Goal: Task Accomplishment & Management: Complete application form

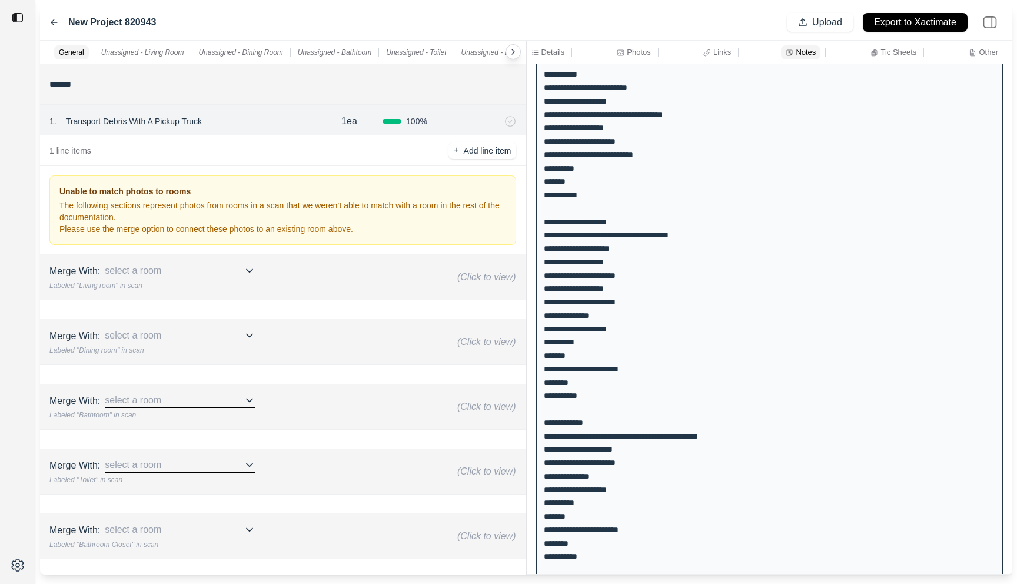
scroll to position [508, 0]
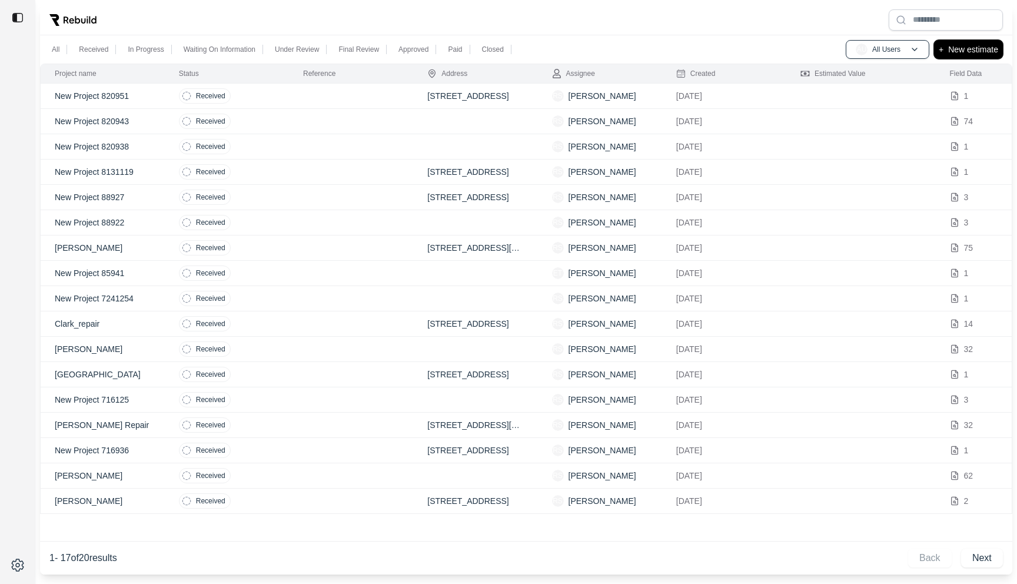
click at [965, 45] on p "New estimate" at bounding box center [973, 49] width 50 height 14
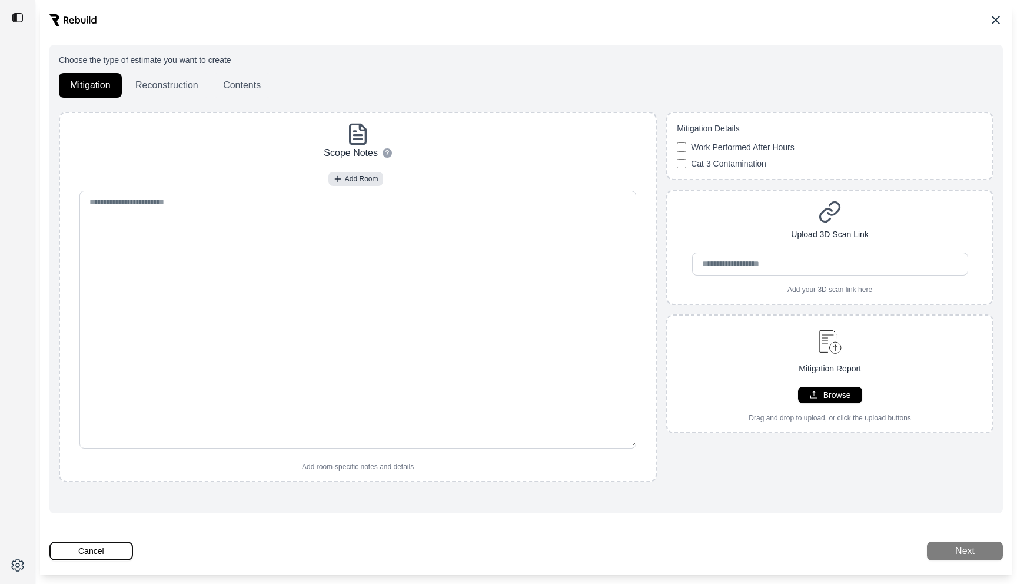
click at [101, 552] on button "Cancel" at bounding box center [91, 550] width 84 height 19
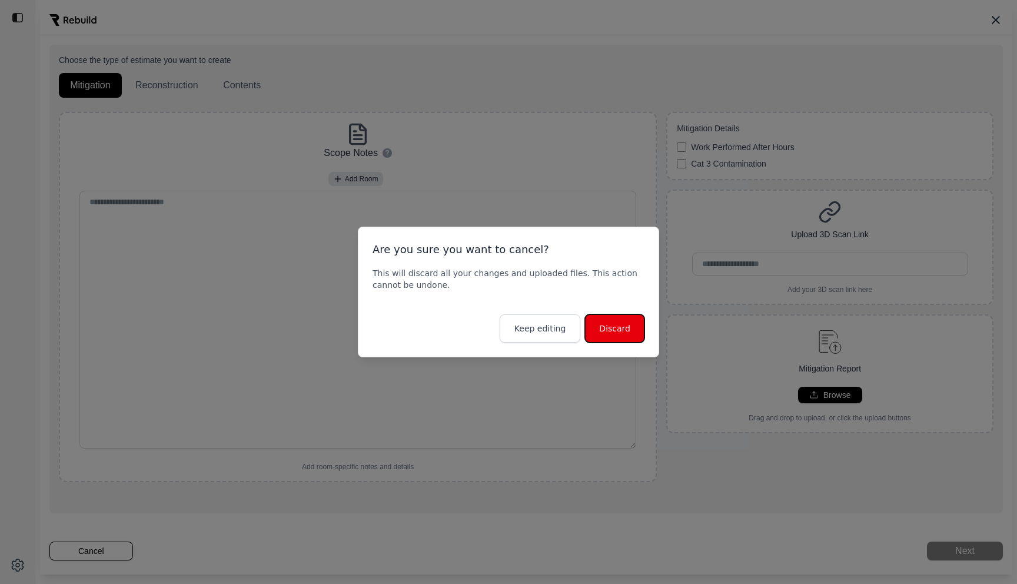
click at [607, 330] on button "Discard" at bounding box center [614, 328] width 59 height 28
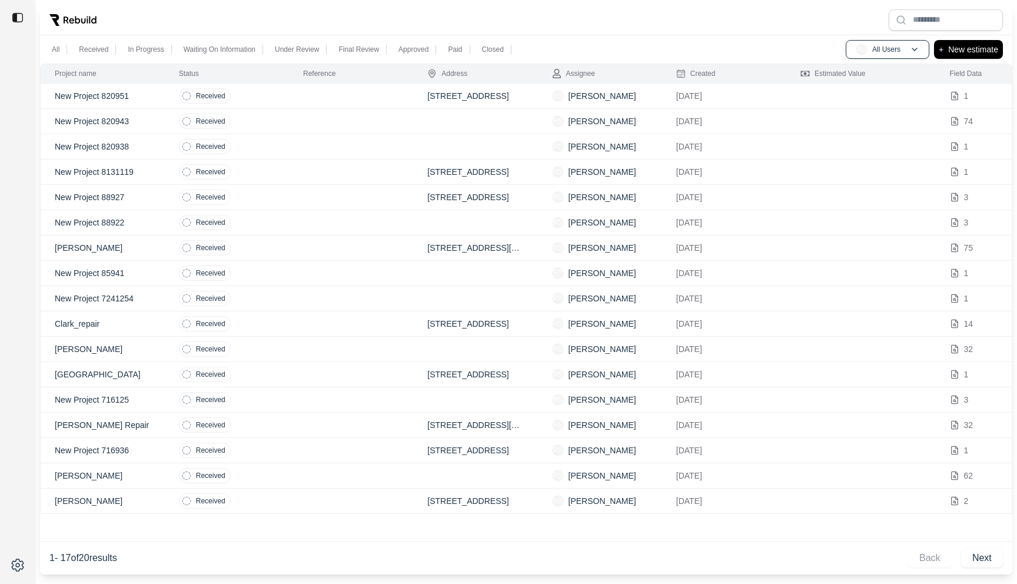
click at [367, 144] on td at bounding box center [351, 146] width 124 height 25
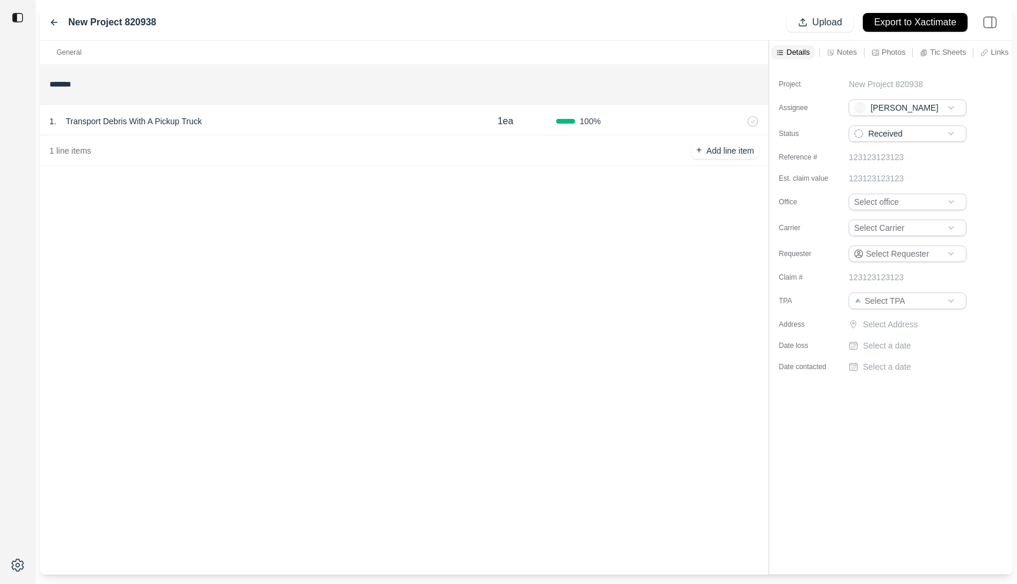
click at [852, 49] on p "Notes" at bounding box center [847, 52] width 20 height 10
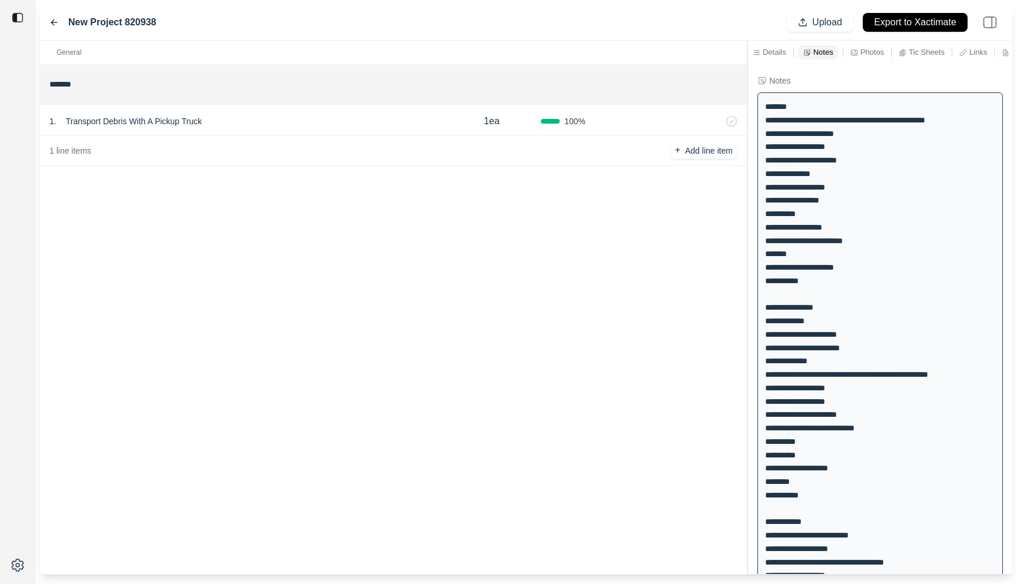
click at [747, 69] on div at bounding box center [747, 308] width 1 height 534
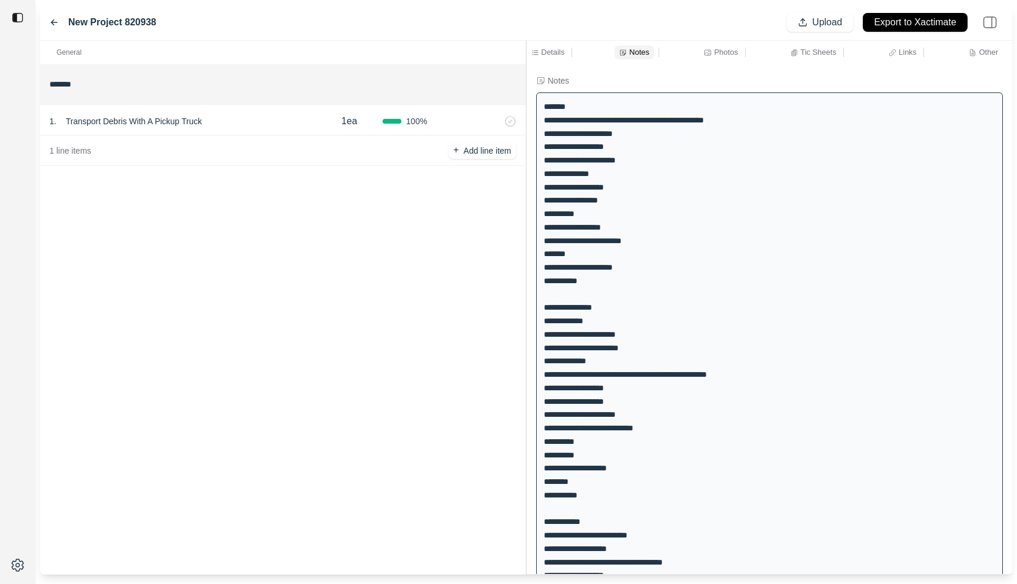
click at [475, 62] on div "General ******* 1 . Transport Debris With A Pickup Truck 1ea 100 % 1 line items…" at bounding box center [526, 308] width 972 height 534
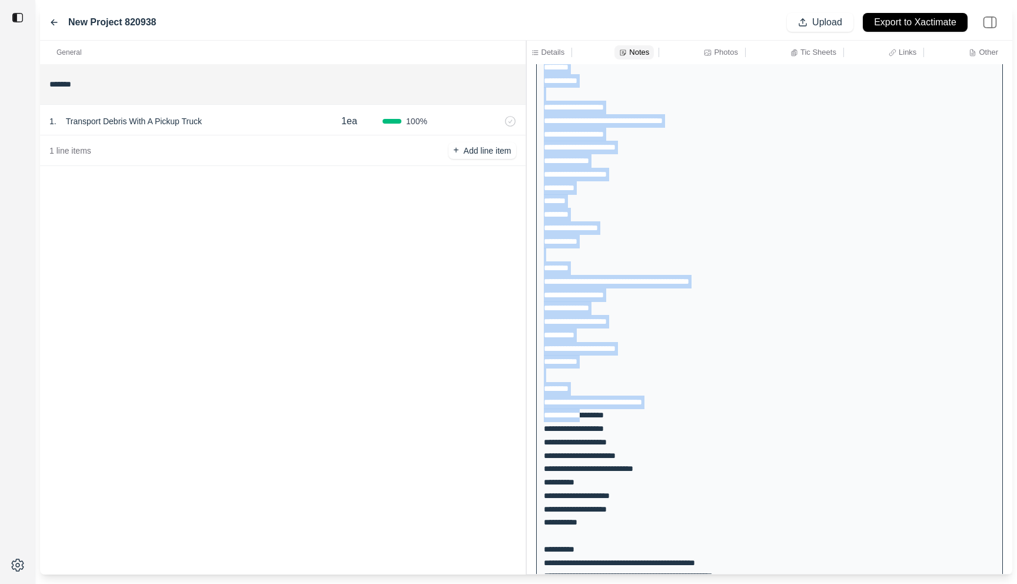
scroll to position [1828, 0]
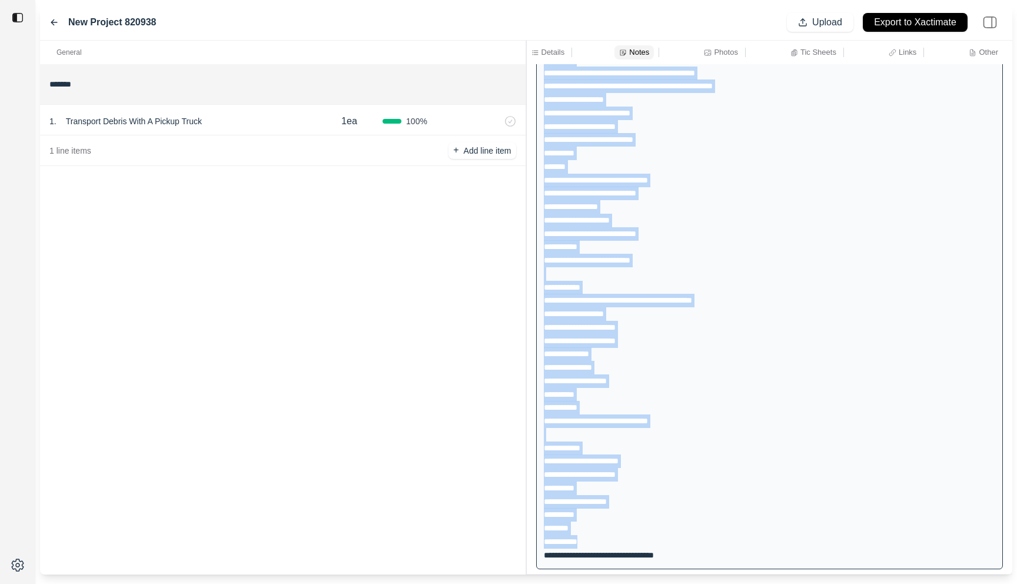
drag, startPoint x: 544, startPoint y: 108, endPoint x: 699, endPoint y: 545, distance: 464.0
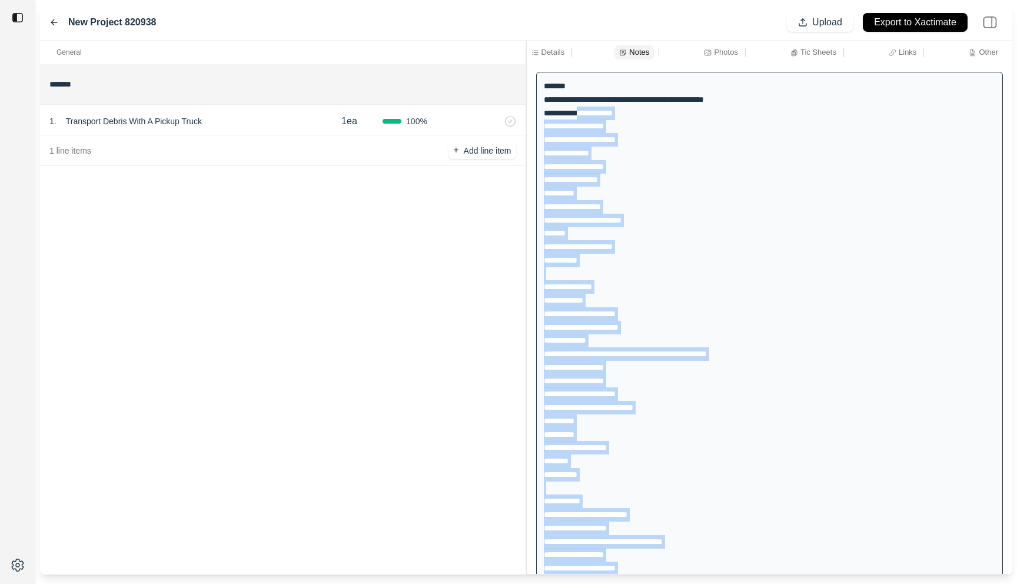
scroll to position [0, 0]
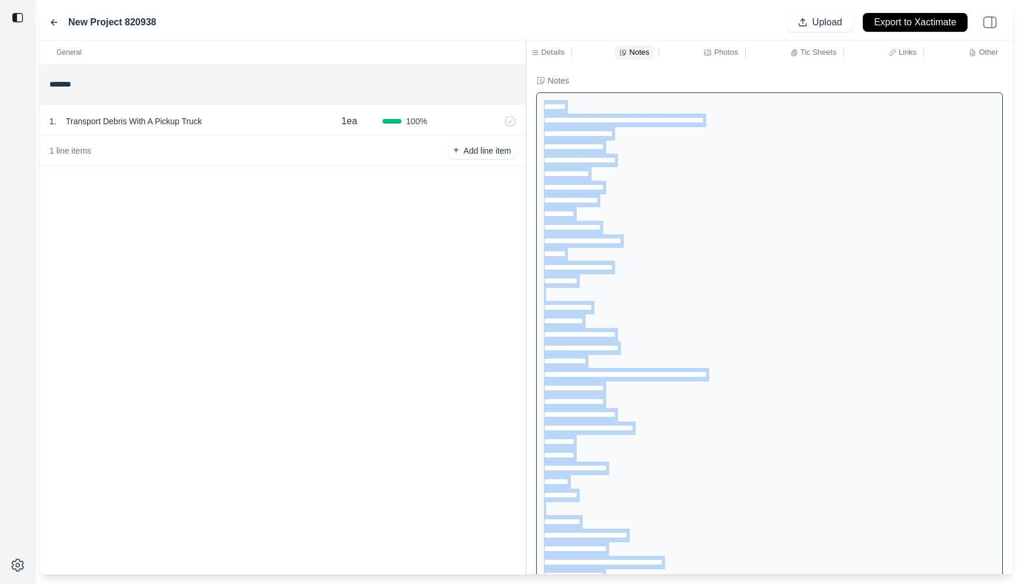
drag, startPoint x: 687, startPoint y: 553, endPoint x: 543, endPoint y: 103, distance: 472.3
copy div "**********"
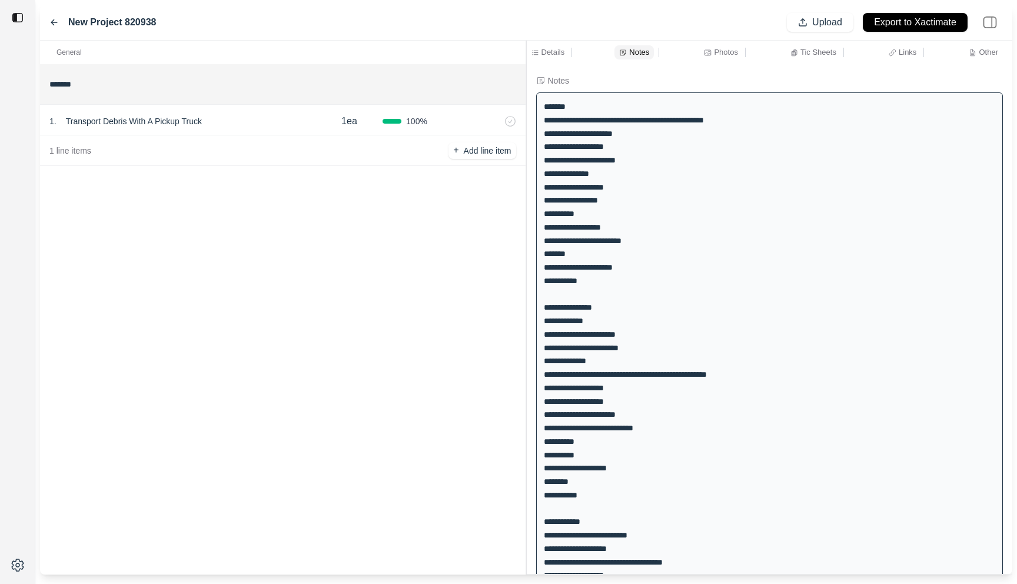
click at [59, 22] on div "New Project 820938" at bounding box center [102, 22] width 107 height 14
click at [56, 19] on icon at bounding box center [53, 22] width 9 height 9
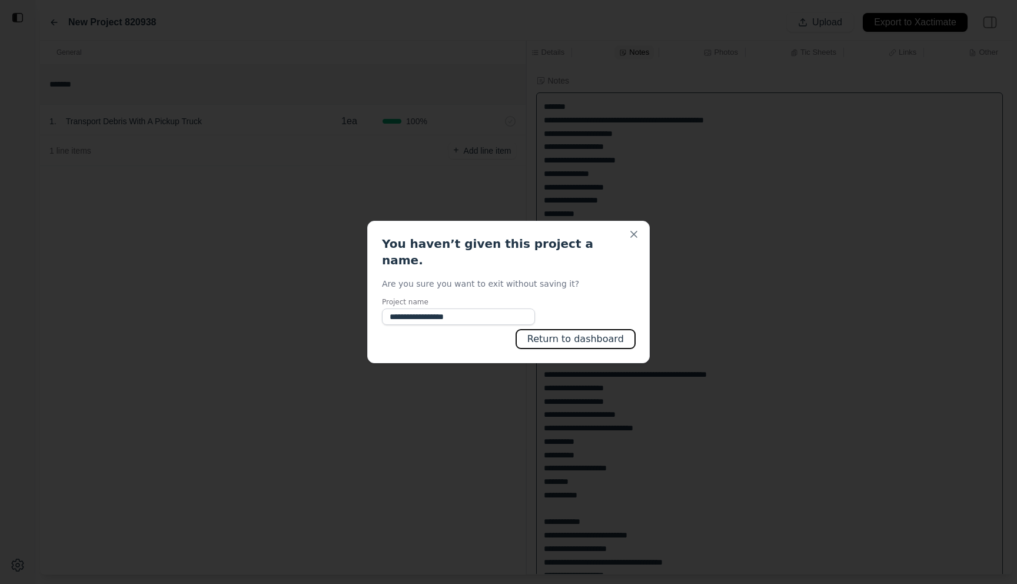
click at [557, 333] on button "Return to dashboard" at bounding box center [575, 339] width 119 height 19
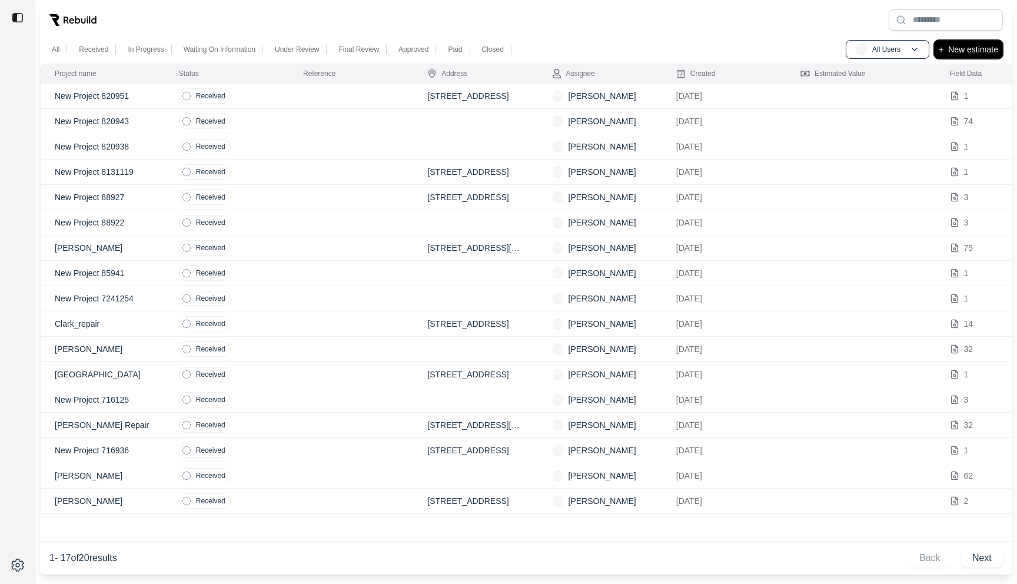
click at [944, 52] on button "+ New estimate" at bounding box center [968, 49] width 69 height 19
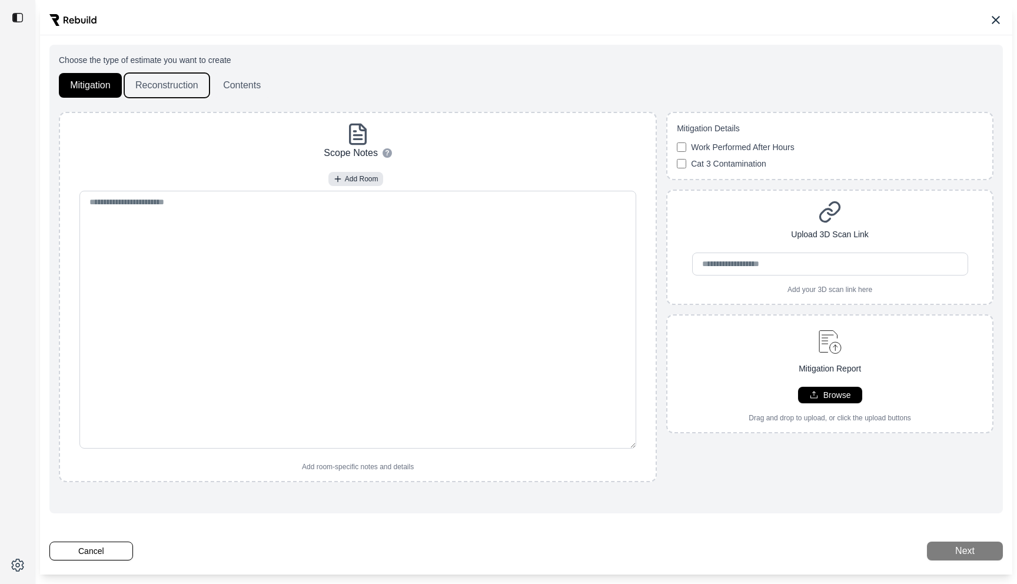
click at [178, 90] on button "Reconstruction" at bounding box center [166, 85] width 85 height 25
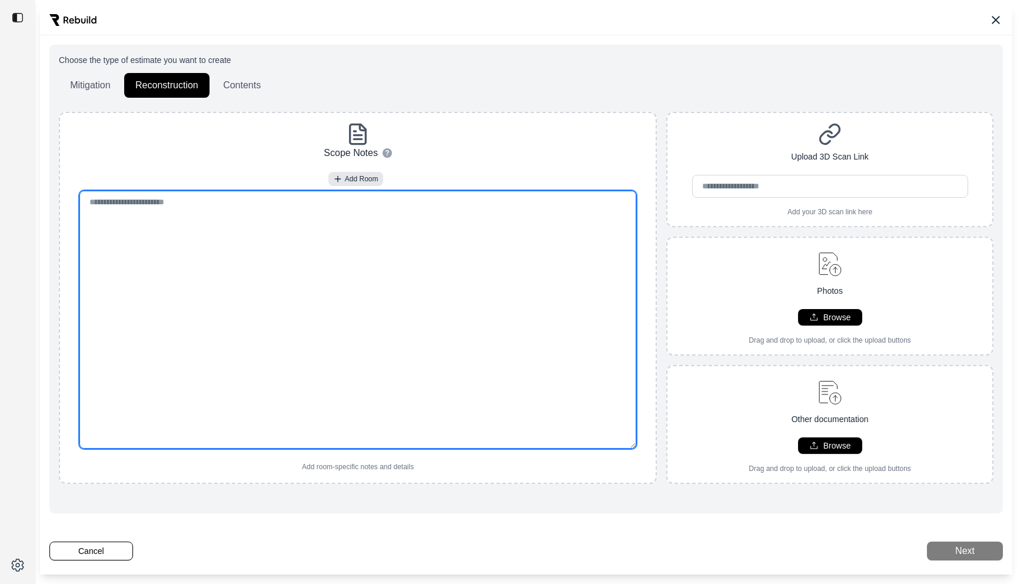
click at [194, 262] on textarea at bounding box center [357, 320] width 557 height 258
paste textarea "**********"
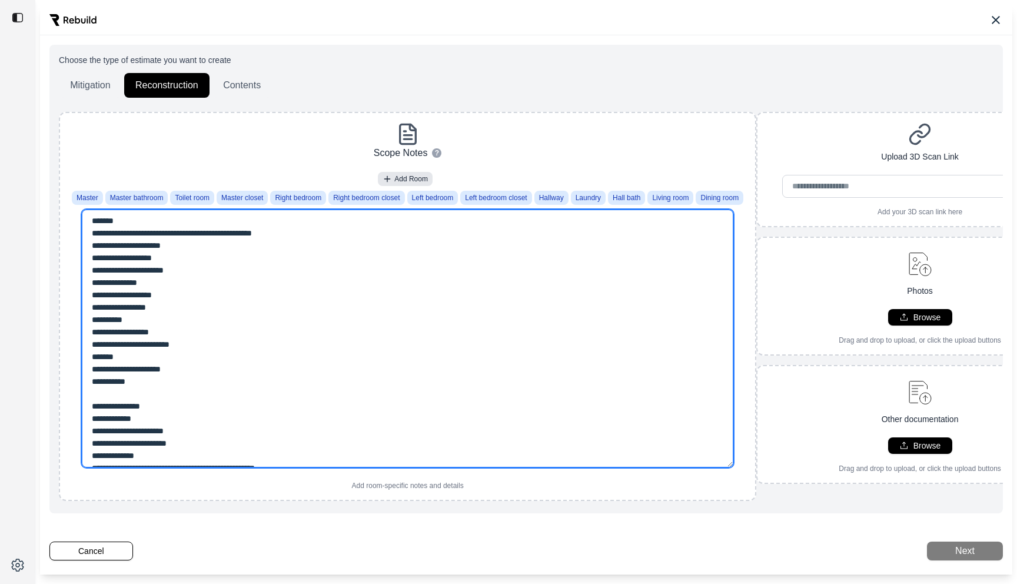
type textarea "**********"
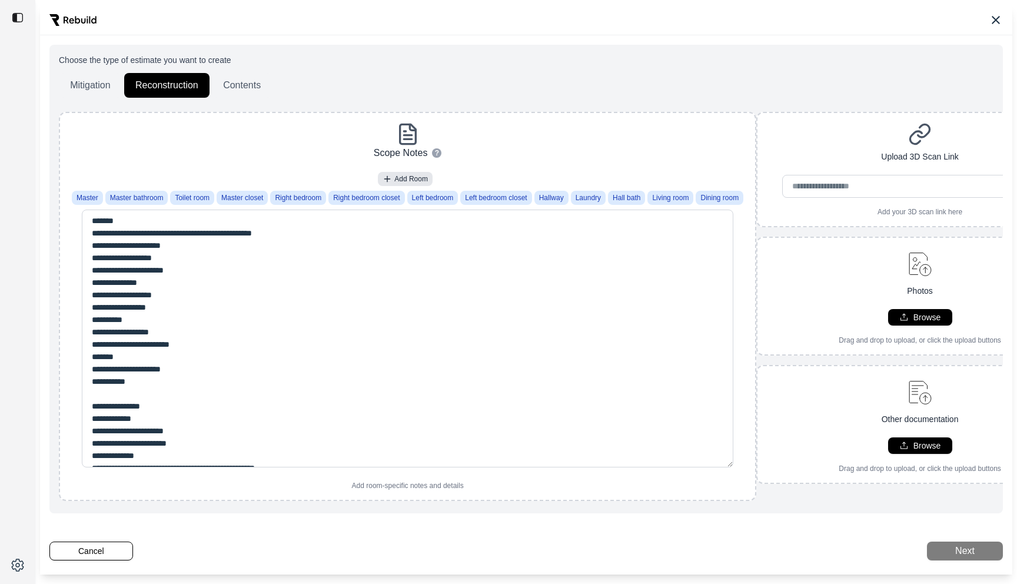
click at [197, 159] on div "Scope Notes ? How to use: • To add a new room, type out the room name followed …" at bounding box center [408, 306] width 686 height 368
click at [959, 547] on button "Next" at bounding box center [965, 550] width 76 height 19
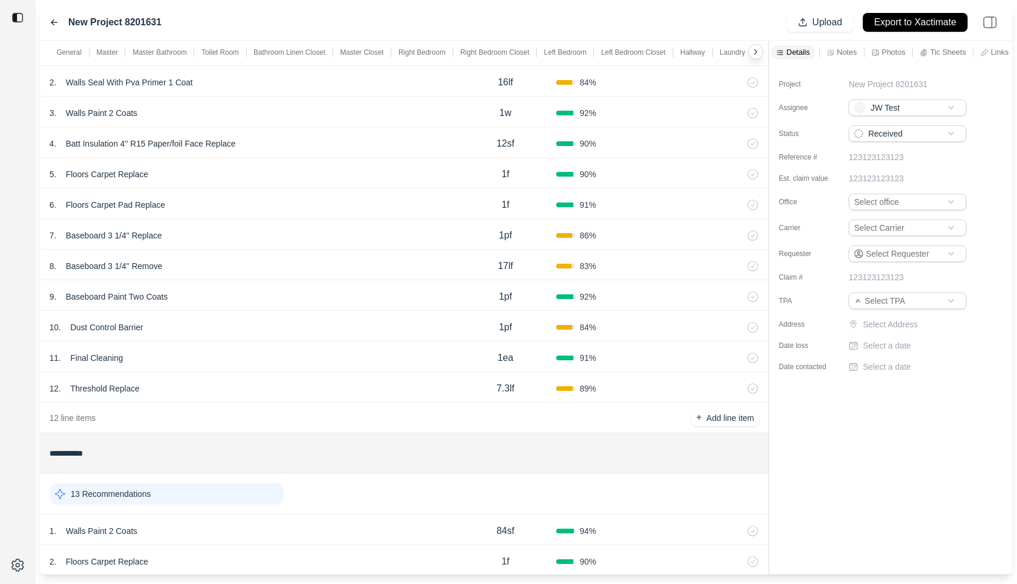
scroll to position [6510, 0]
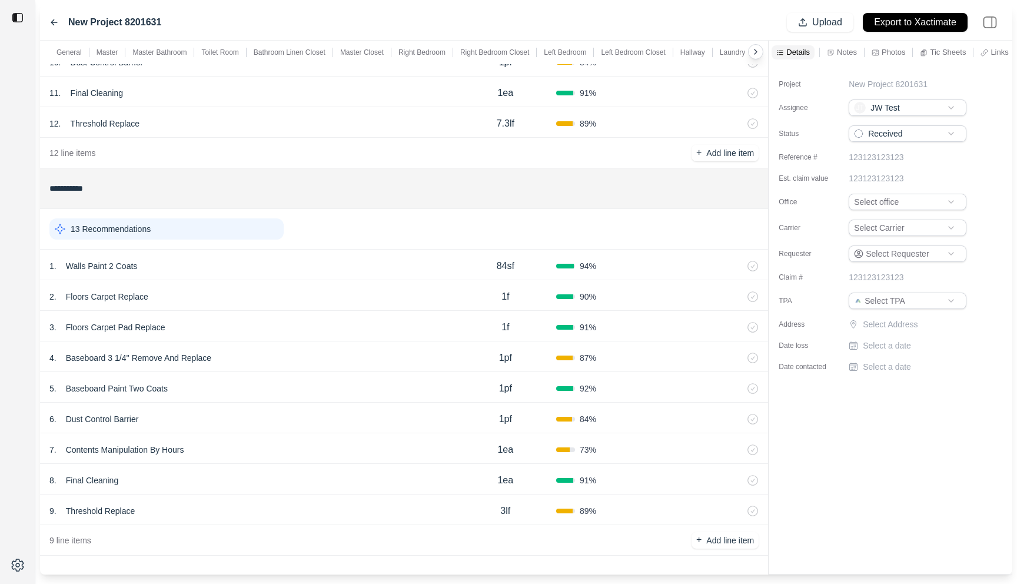
click at [286, 510] on div "9 . Threshold Replace" at bounding box center [251, 511] width 405 height 16
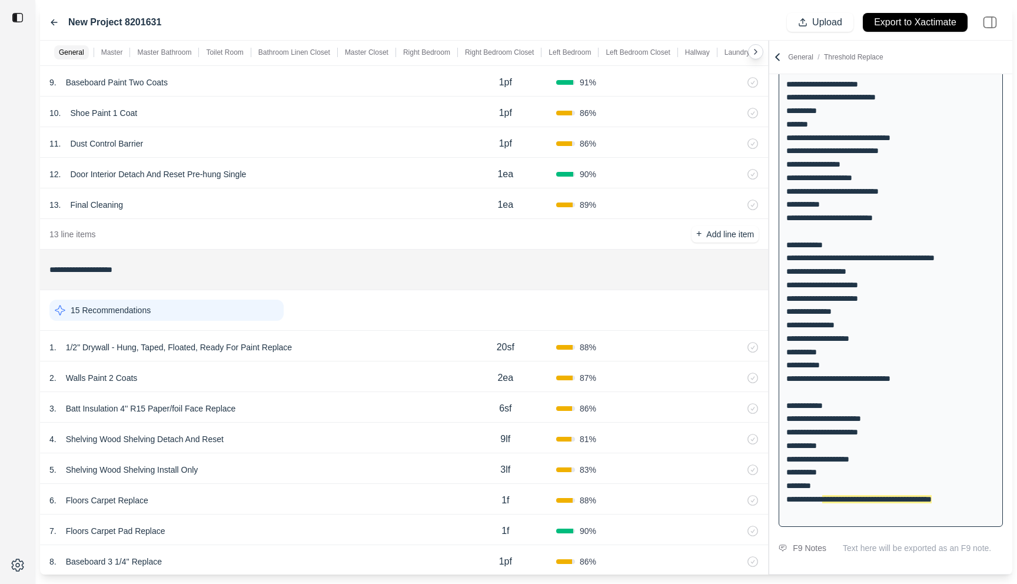
scroll to position [1941, 0]
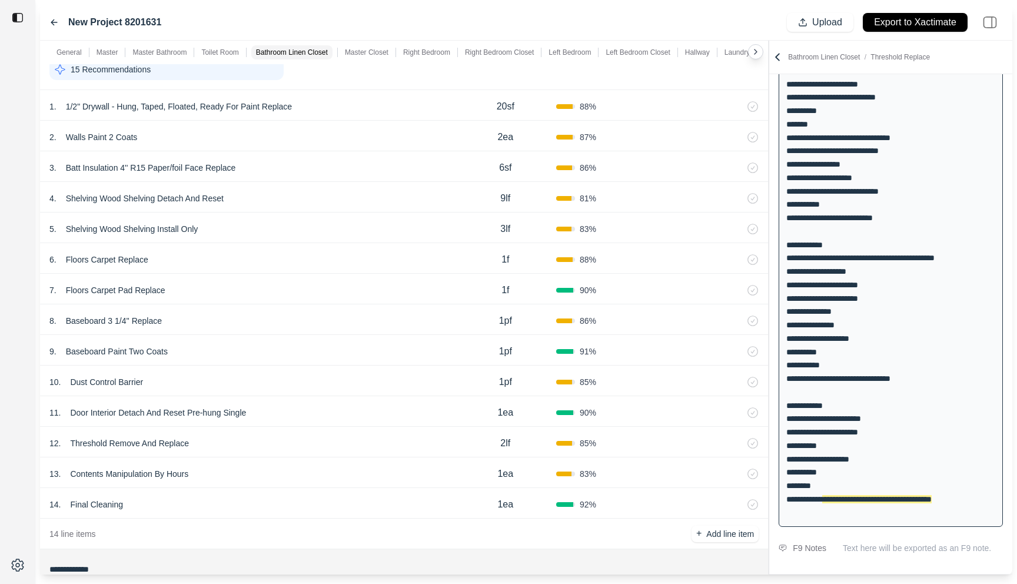
click at [410, 378] on div "10 . Dust Control Barrier" at bounding box center [251, 382] width 405 height 16
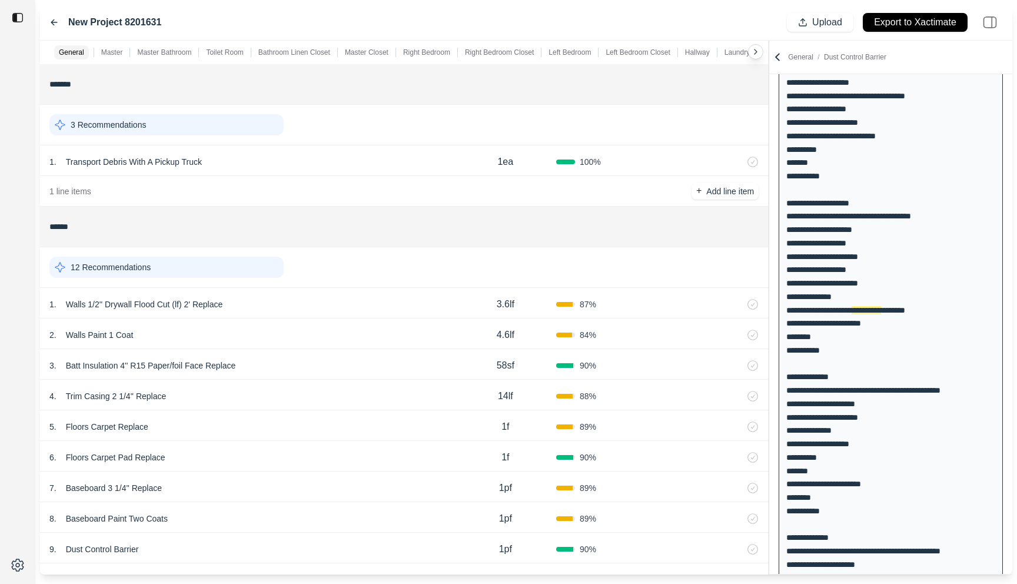
scroll to position [536, 0]
click at [777, 56] on icon at bounding box center [778, 57] width 12 height 12
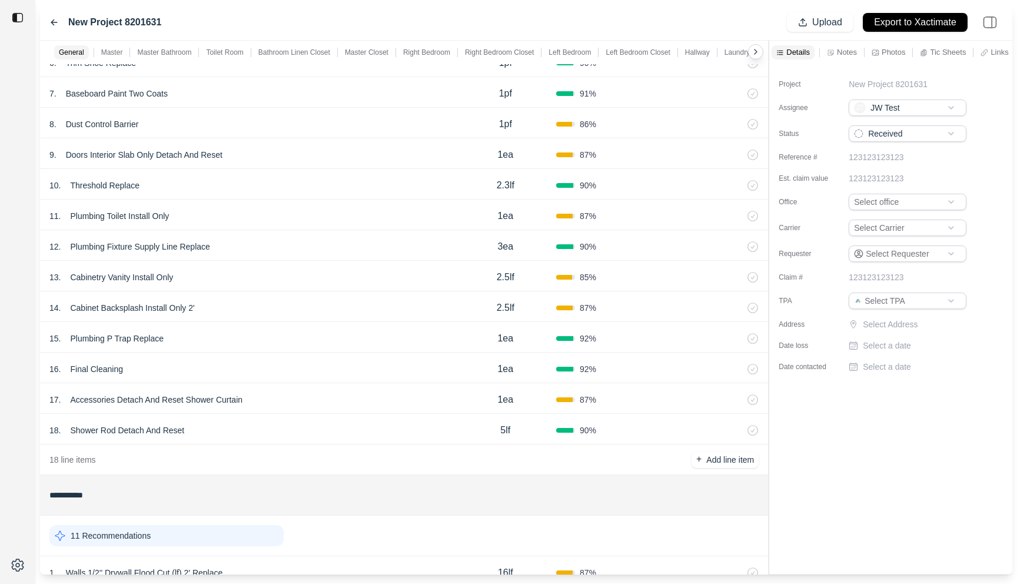
scroll to position [5790, 0]
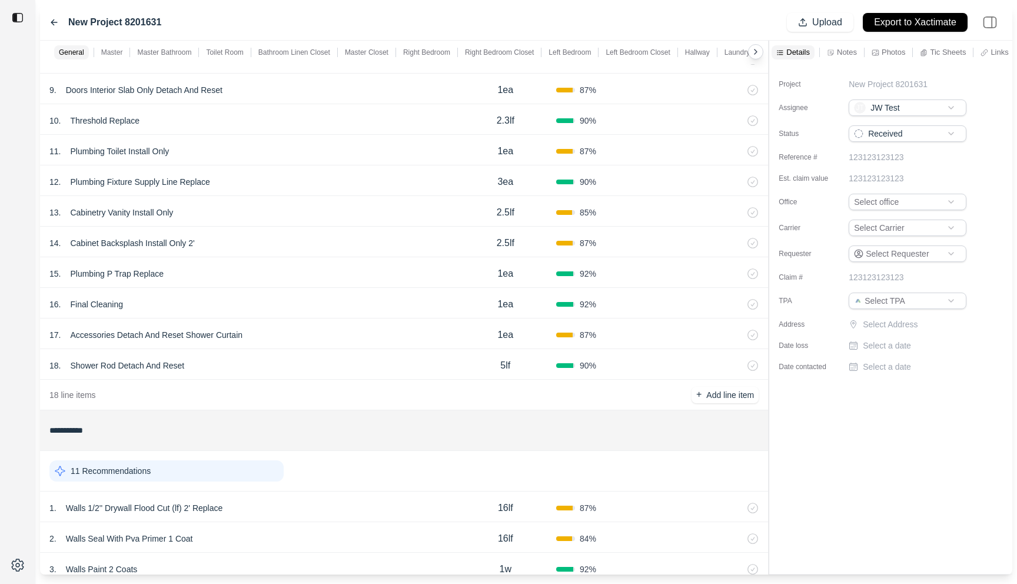
click at [234, 302] on div "16 . Final Cleaning" at bounding box center [251, 304] width 405 height 16
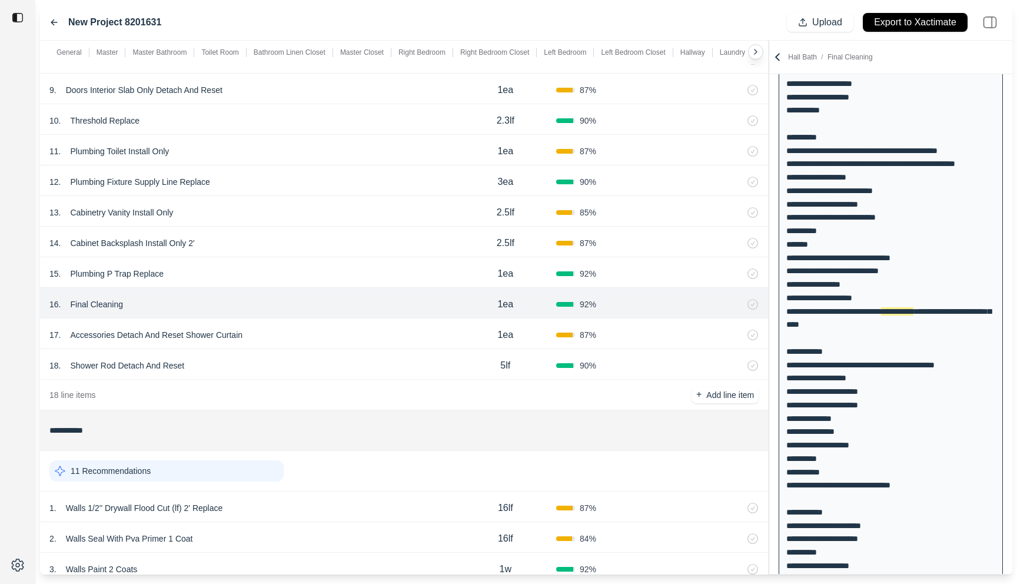
scroll to position [1821, 0]
click at [138, 52] on p "Master Bathroom" at bounding box center [159, 52] width 54 height 9
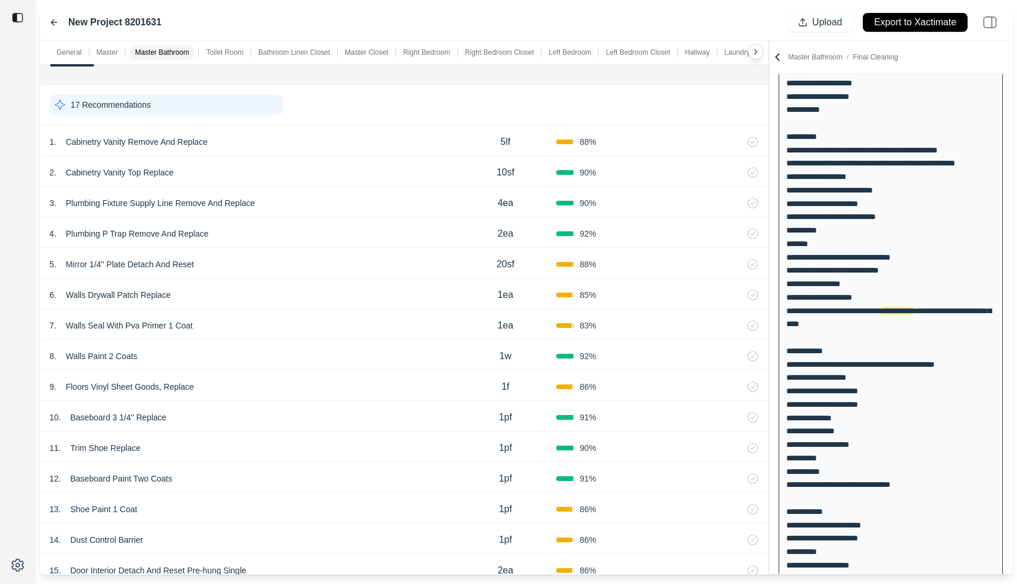
scroll to position [713, 0]
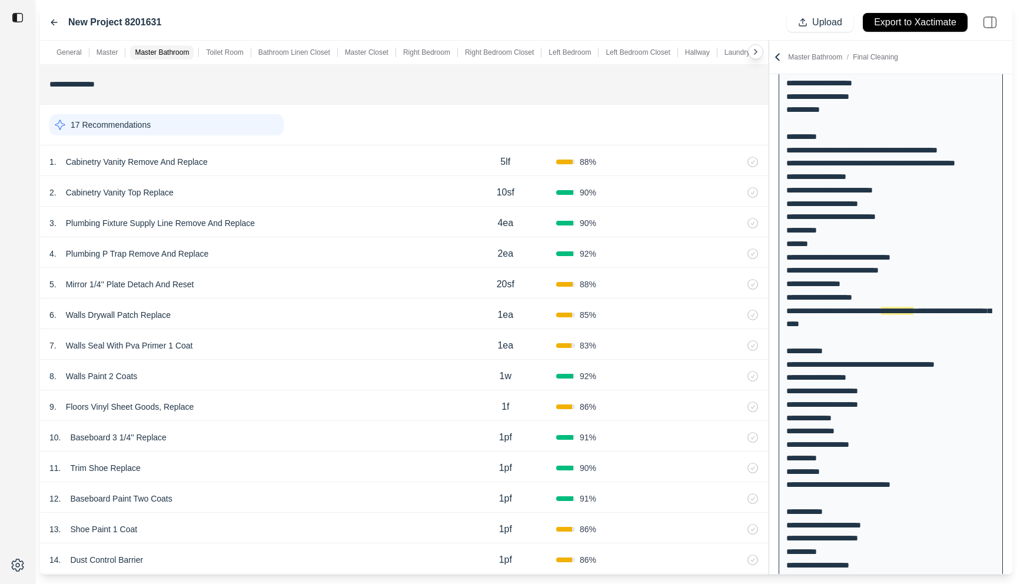
click at [188, 191] on div "2 . Cabinetry Vanity Top Replace" at bounding box center [251, 192] width 405 height 16
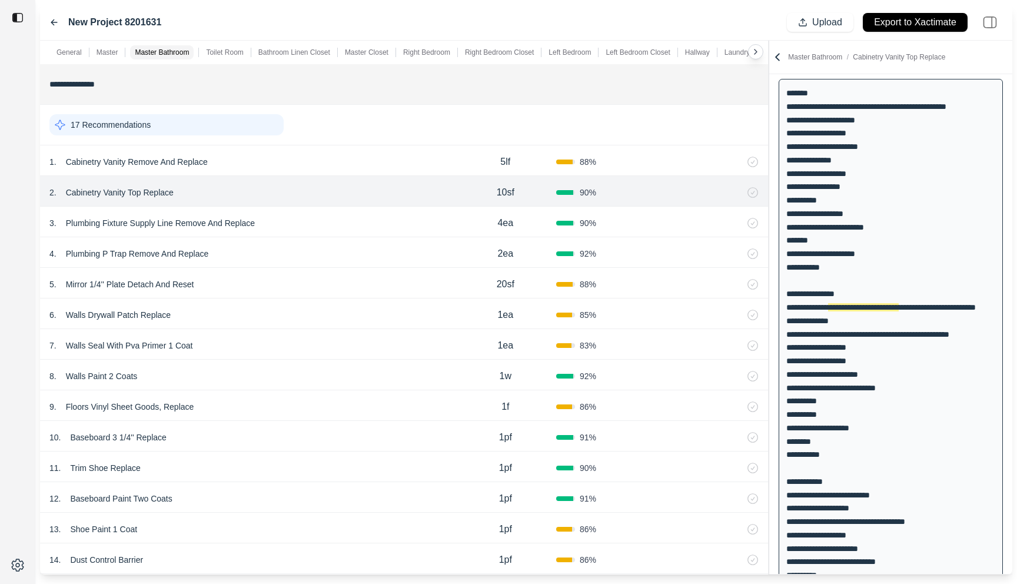
scroll to position [80, 0]
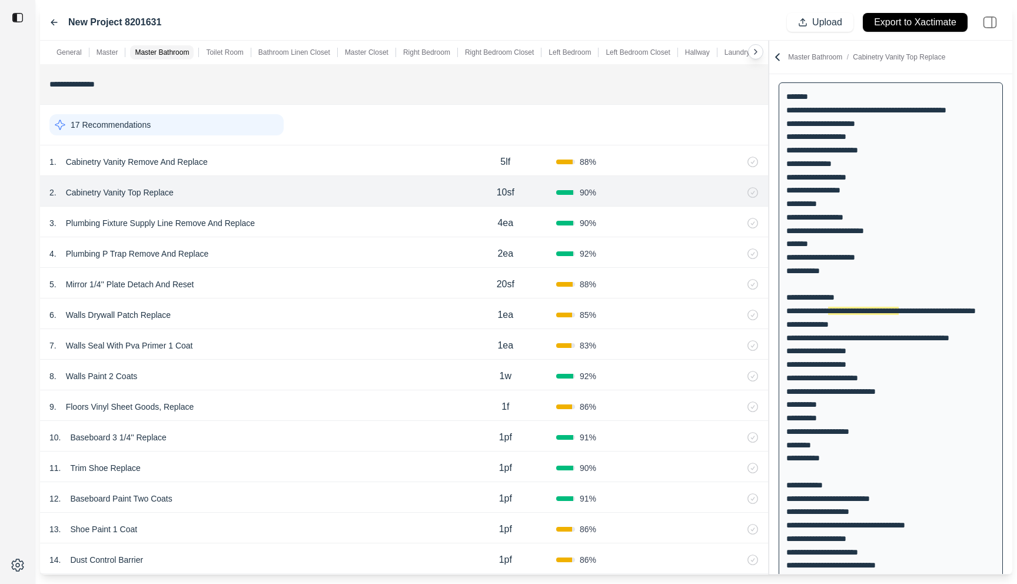
click at [229, 157] on div "1 . Cabinetry Vanity Remove And Replace" at bounding box center [251, 162] width 405 height 16
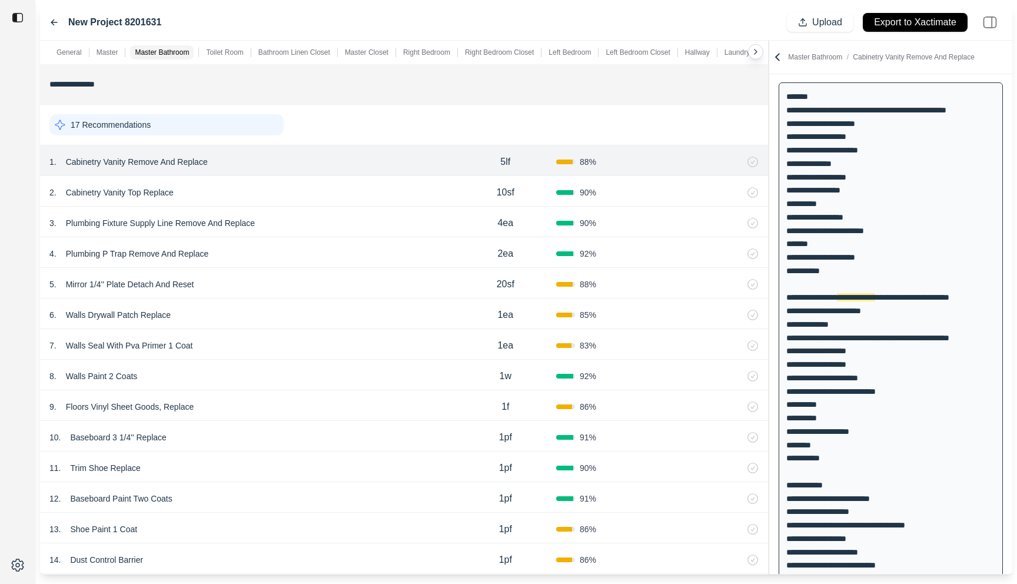
scroll to position [66, 0]
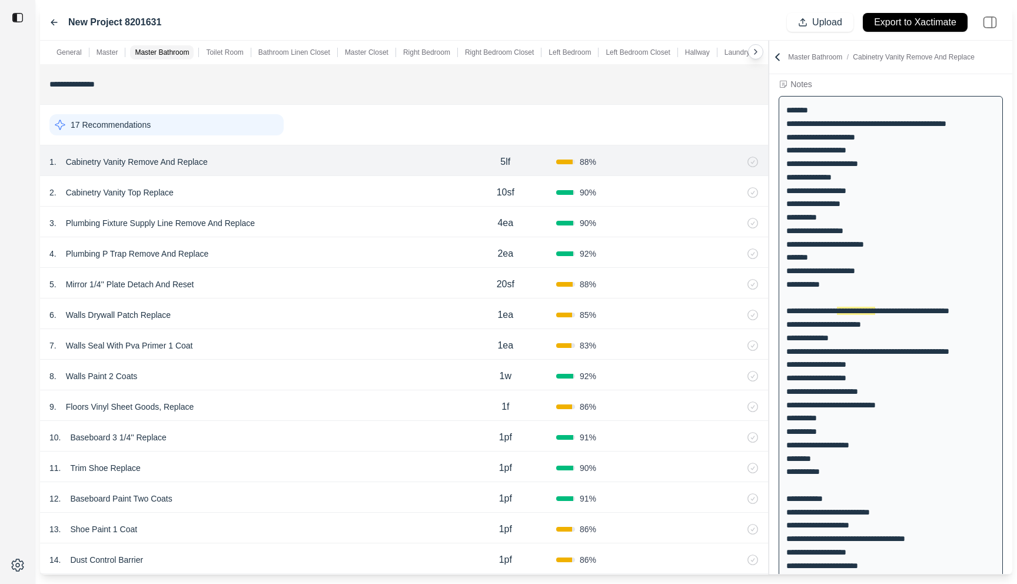
click at [301, 222] on div "3 . Plumbing Fixture Supply Line Remove And Replace" at bounding box center [251, 223] width 405 height 16
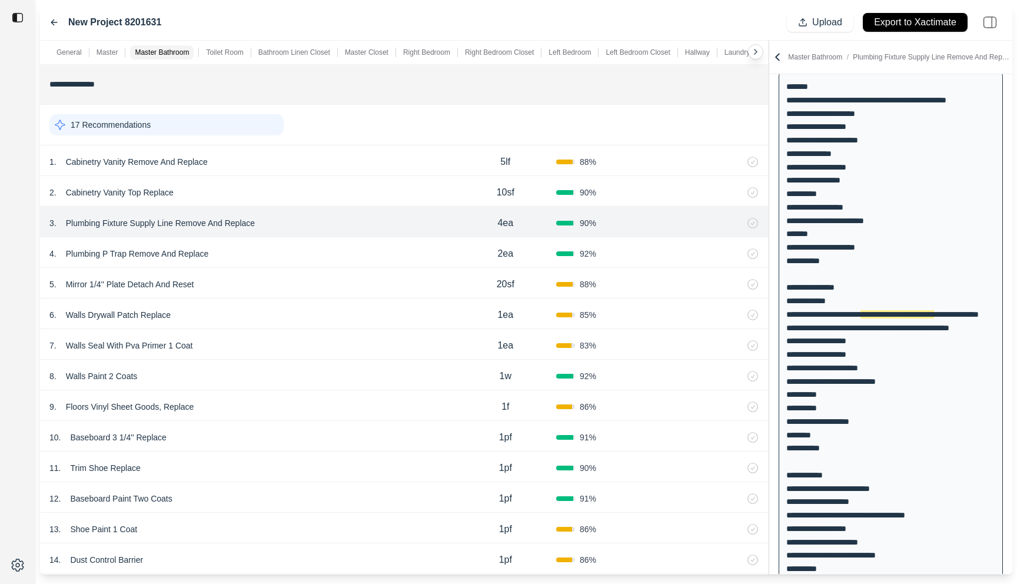
scroll to position [94, 0]
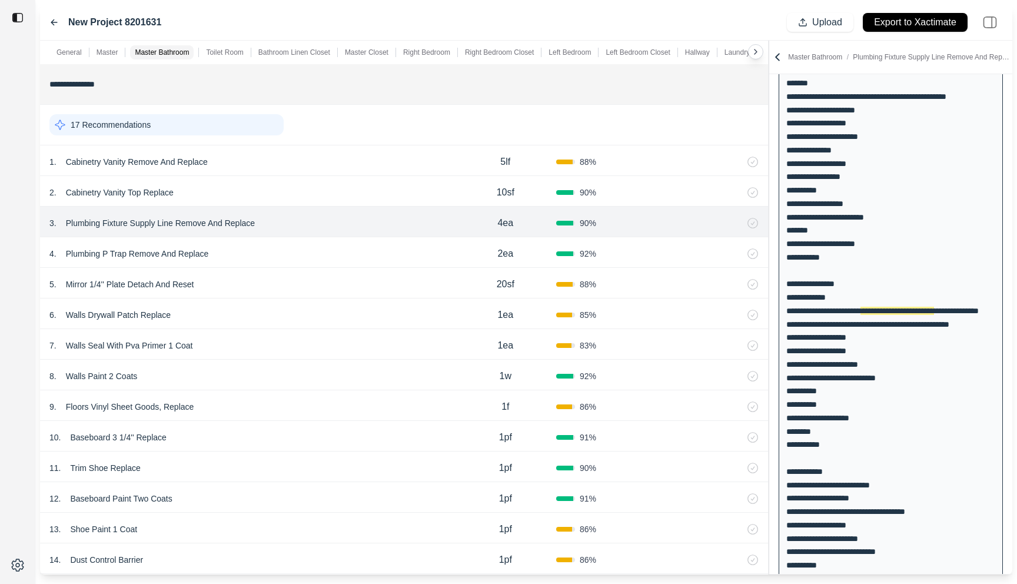
click at [307, 250] on div "4 . Plumbing P Trap Remove And Replace" at bounding box center [251, 253] width 405 height 16
